Goal: Task Accomplishment & Management: Manage account settings

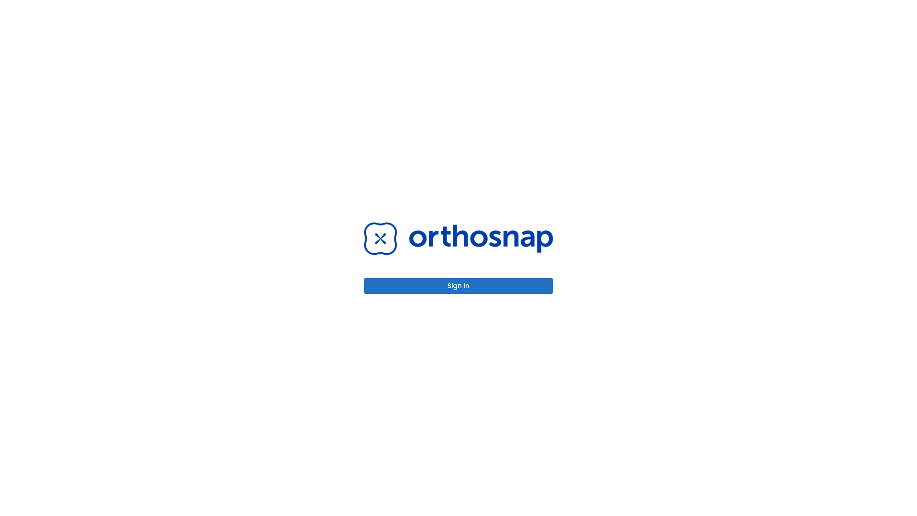
click at [458, 286] on button "Sign in" at bounding box center [458, 286] width 189 height 16
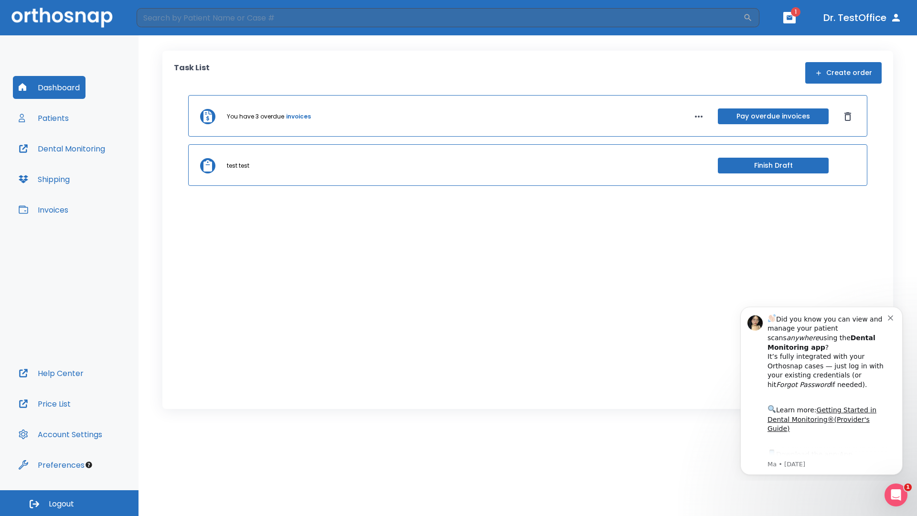
click at [69, 503] on span "Logout" at bounding box center [61, 504] width 25 height 11
